Goal: Task Accomplishment & Management: Complete application form

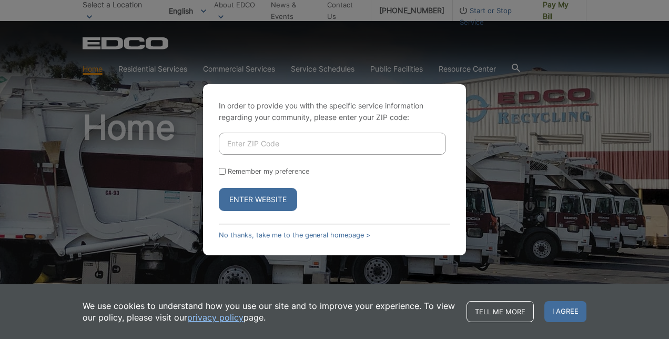
click at [328, 151] on input "Enter ZIP Code" at bounding box center [332, 144] width 227 height 22
type input "92595"
click at [263, 175] on label "Remember my preference" at bounding box center [269, 171] width 82 height 8
click at [226, 175] on input "Remember my preference" at bounding box center [222, 171] width 7 height 7
checkbox input "true"
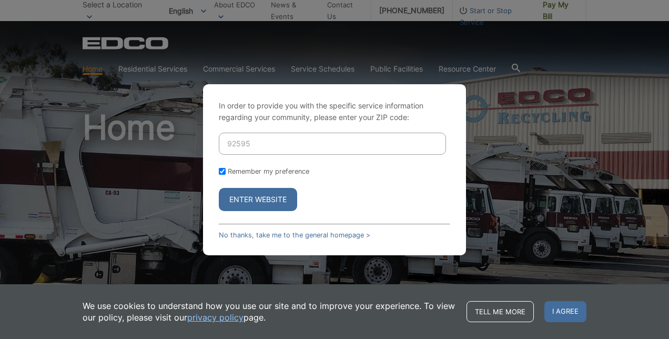
click at [256, 193] on button "Enter Website" at bounding box center [258, 199] width 78 height 23
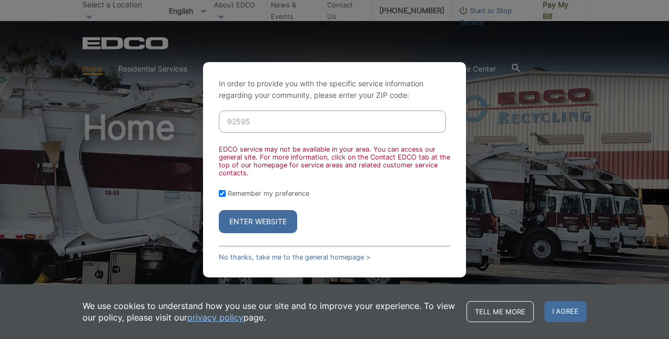
click at [271, 128] on input "92595" at bounding box center [332, 121] width 227 height 22
type input "92026"
click at [265, 220] on button "Enter Website" at bounding box center [258, 221] width 78 height 23
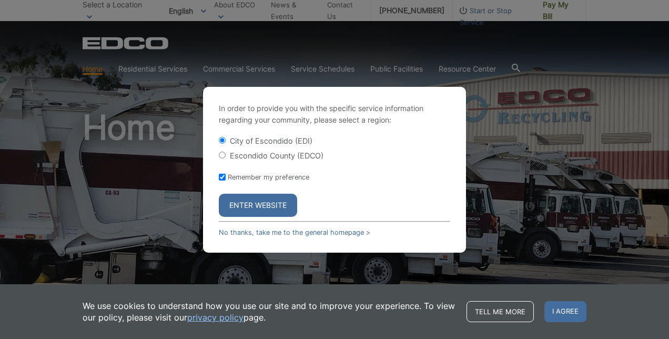
click at [262, 158] on label "Escondido County (EDCO)" at bounding box center [277, 155] width 94 height 9
click at [226, 158] on input "Escondido County (EDCO)" at bounding box center [222, 155] width 7 height 7
radio input "true"
click at [260, 201] on button "Enter Website" at bounding box center [258, 205] width 78 height 23
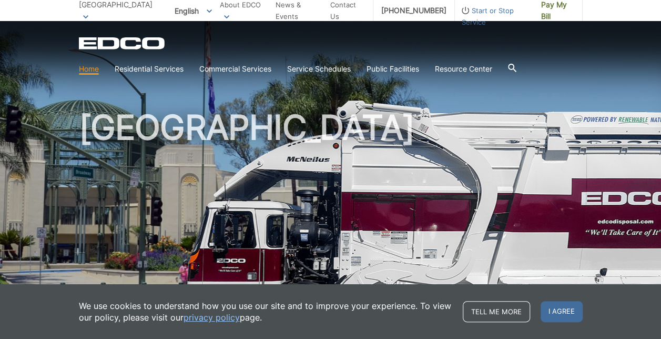
click at [0, 0] on link "Trash" at bounding box center [0, 0] width 0 height 0
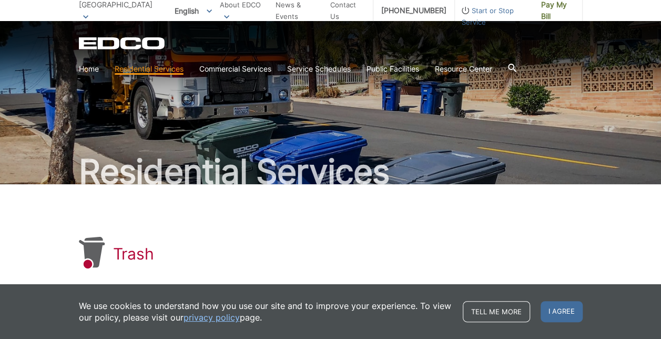
scroll to position [227, 0]
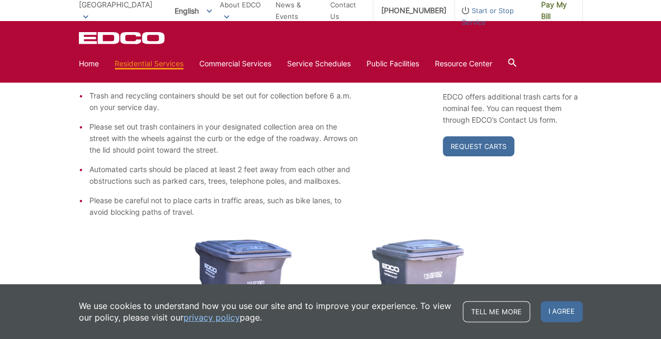
click at [570, 308] on span "I agree" at bounding box center [562, 311] width 42 height 21
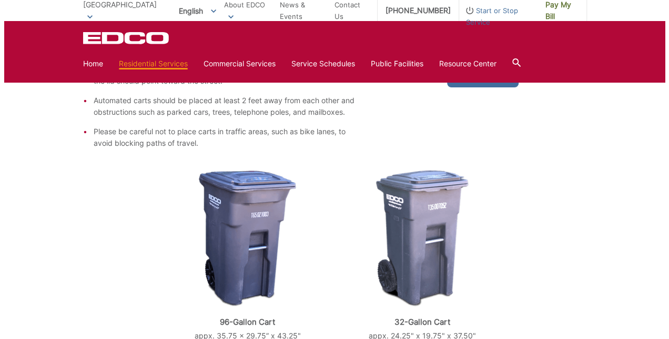
scroll to position [0, 0]
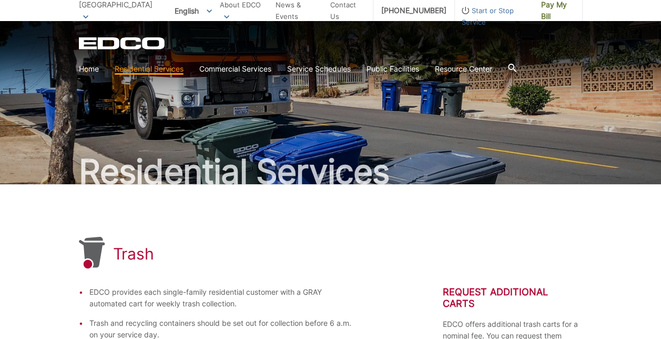
click at [477, 13] on span "Start or Stop Service" at bounding box center [494, 16] width 78 height 23
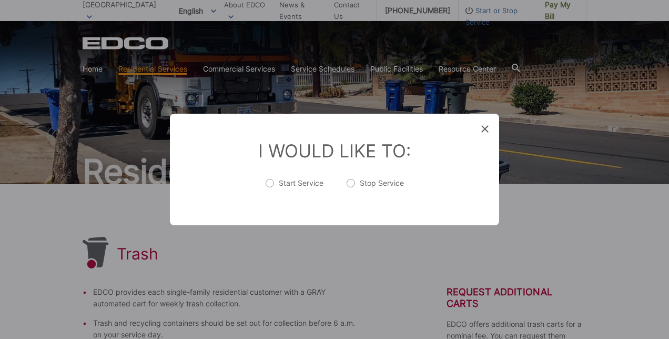
click at [303, 179] on label "Start Service" at bounding box center [295, 188] width 58 height 21
radio input "true"
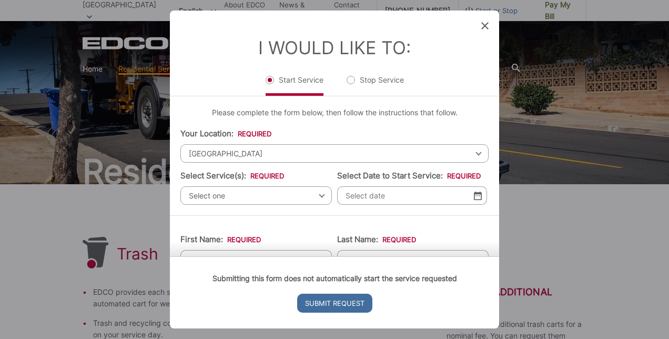
click at [293, 193] on span "Select one" at bounding box center [256, 195] width 152 height 18
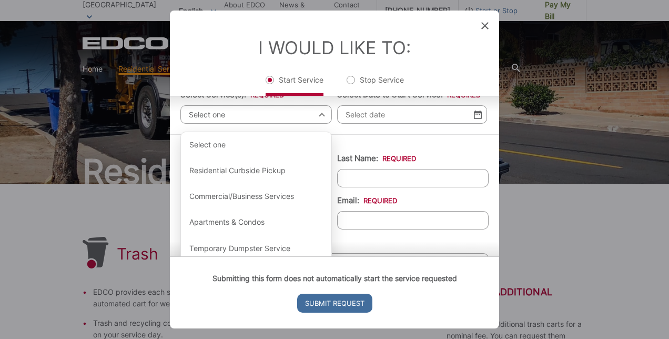
scroll to position [86, 0]
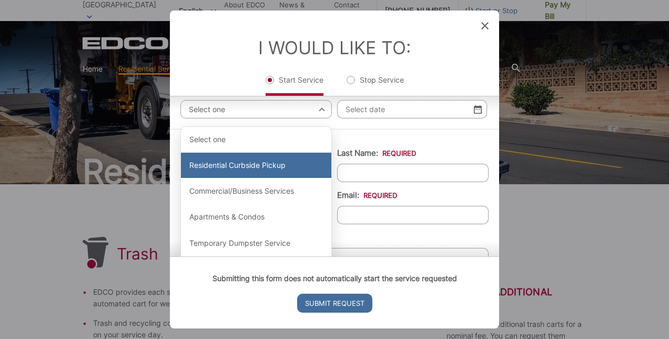
click at [263, 168] on div "Residential Curbside Pickup" at bounding box center [256, 165] width 150 height 25
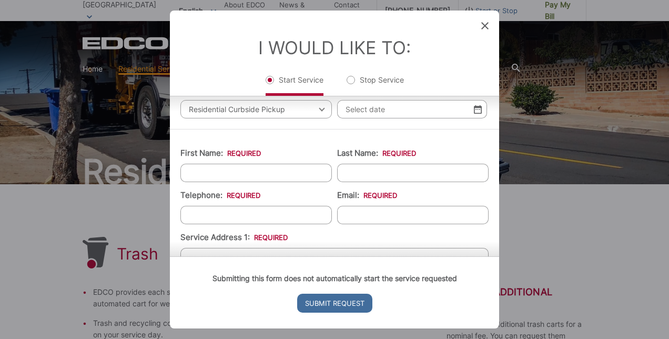
click at [474, 112] on img at bounding box center [478, 109] width 8 height 9
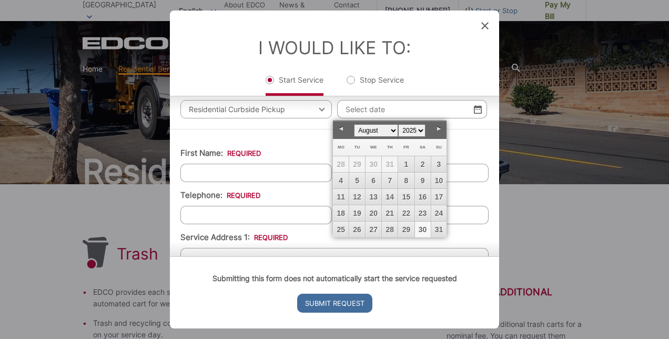
click at [418, 226] on link "30" at bounding box center [423, 229] width 16 height 16
type input "08/30/2025"
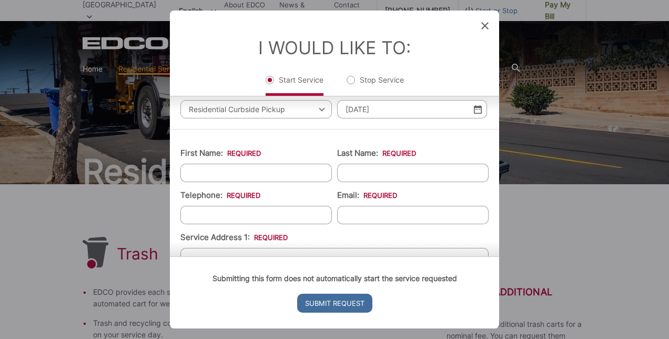
click at [281, 166] on input "First Name: *" at bounding box center [256, 173] width 152 height 18
type input "Travis"
type input "Pittman"
type input "(323) 706-7533"
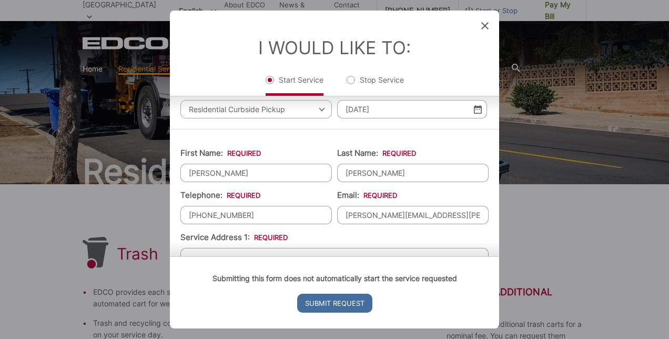
type input "travis.r.pittman@gmail.com"
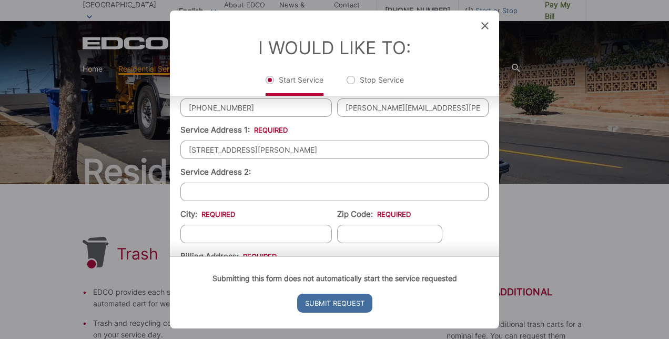
scroll to position [212, 0]
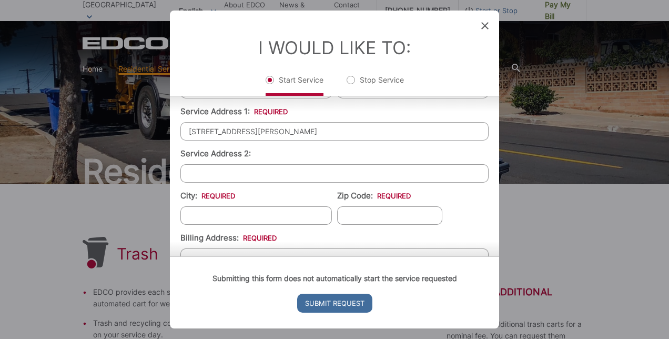
type input "3436 Laurashawn Ln"
click at [262, 210] on input "City: *" at bounding box center [256, 215] width 152 height 18
type input "Escondido"
type input "92026"
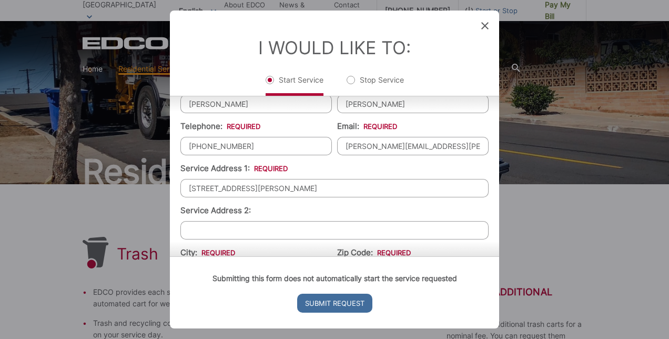
scroll to position [168, 0]
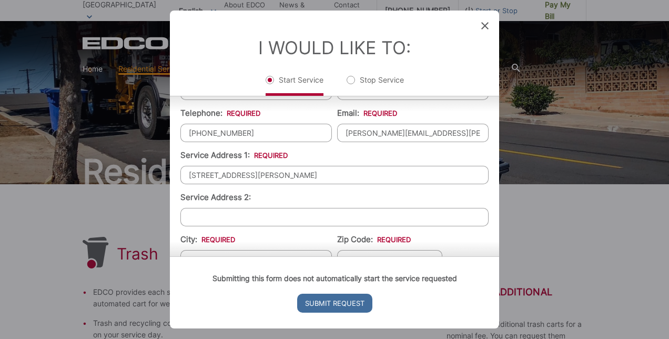
drag, startPoint x: 306, startPoint y: 176, endPoint x: 148, endPoint y: 167, distance: 158.0
click at [148, 167] on div "Entry Status None In Progress Completed None None In Progress Completed I Would…" at bounding box center [334, 169] width 669 height 339
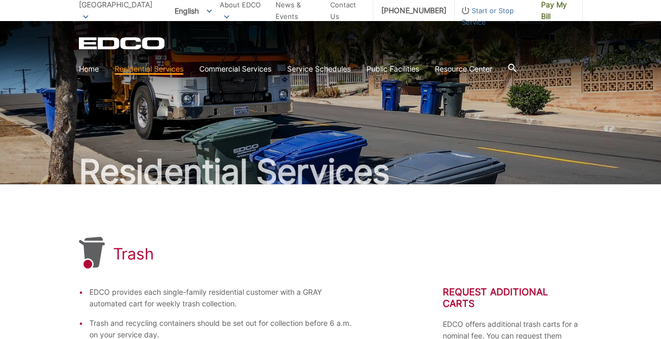
click at [466, 13] on span "Start or Stop Service" at bounding box center [494, 16] width 78 height 23
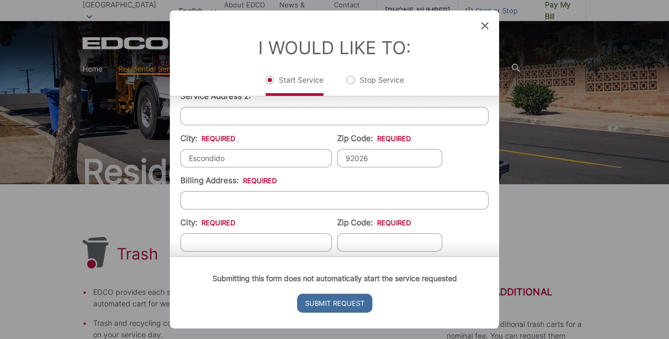
scroll to position [278, 0]
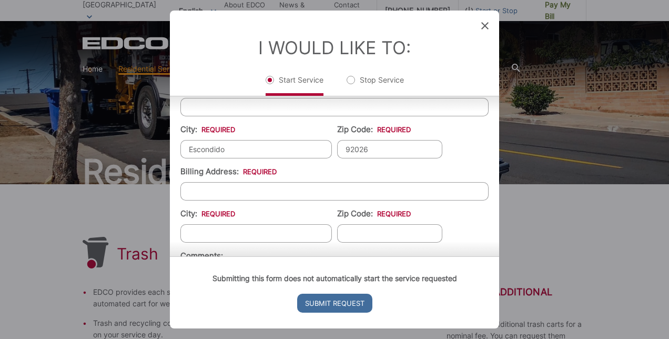
click at [350, 188] on input "Billing Address: *" at bounding box center [334, 191] width 308 height 18
type input "3436 Laurashawn Ln"
type input "Escondido"
type input "92026"
click at [473, 207] on ul "First Name: * Travis Last Name: * Pittman Telephone: * (323) 706-7533 Email: * …" at bounding box center [334, 135] width 308 height 374
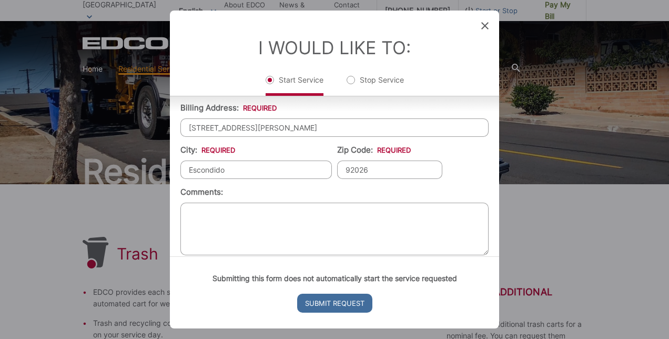
scroll to position [351, 0]
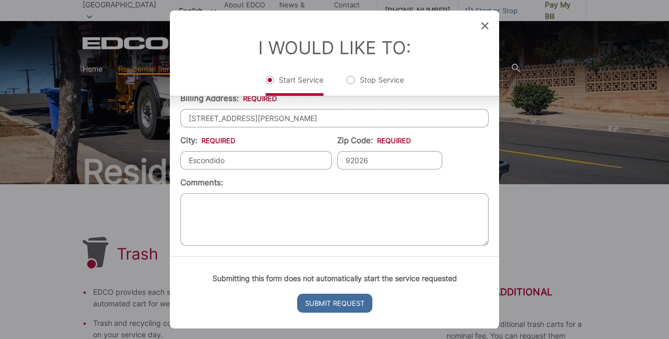
click at [351, 300] on input "Submit Request" at bounding box center [334, 303] width 75 height 19
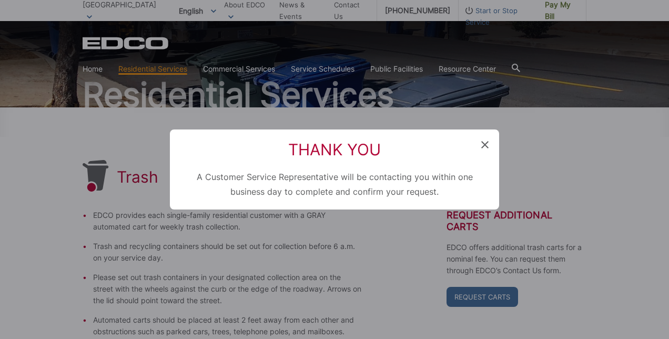
scroll to position [0, 0]
click at [484, 145] on icon at bounding box center [484, 144] width 7 height 7
